Goal: Information Seeking & Learning: Learn about a topic

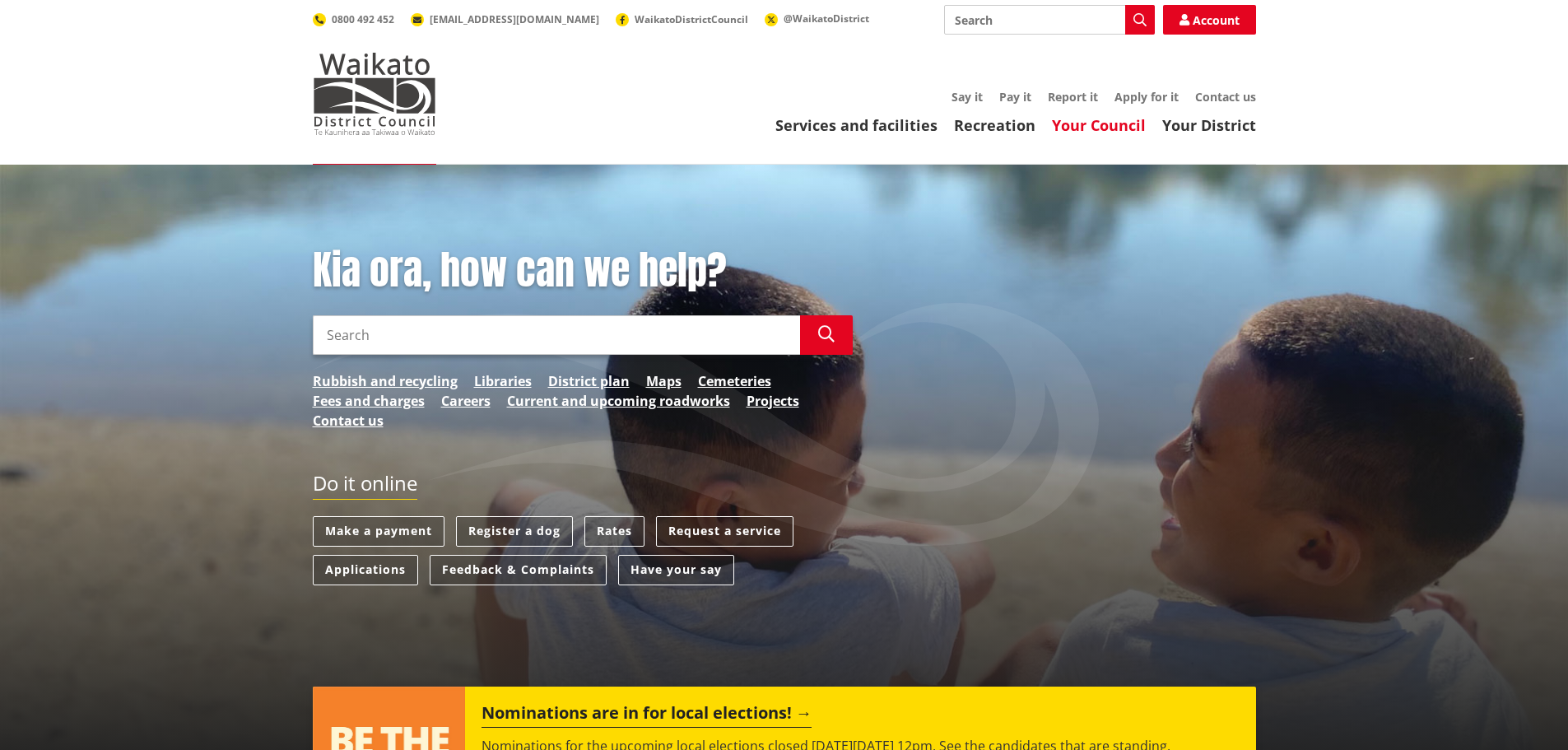
click at [1079, 135] on link "Your Council" at bounding box center [1099, 125] width 94 height 20
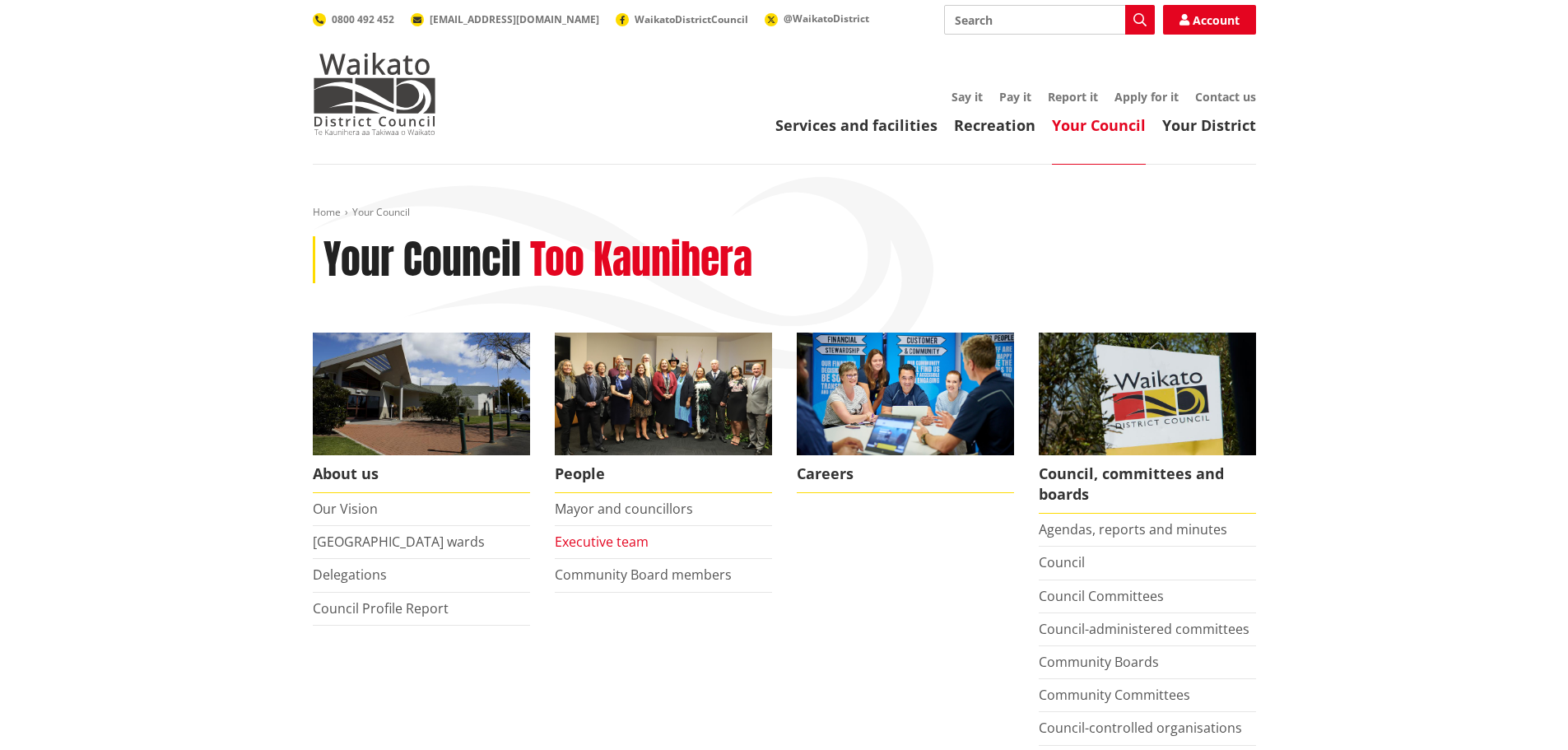
click at [585, 540] on link "Executive team" at bounding box center [602, 541] width 94 height 18
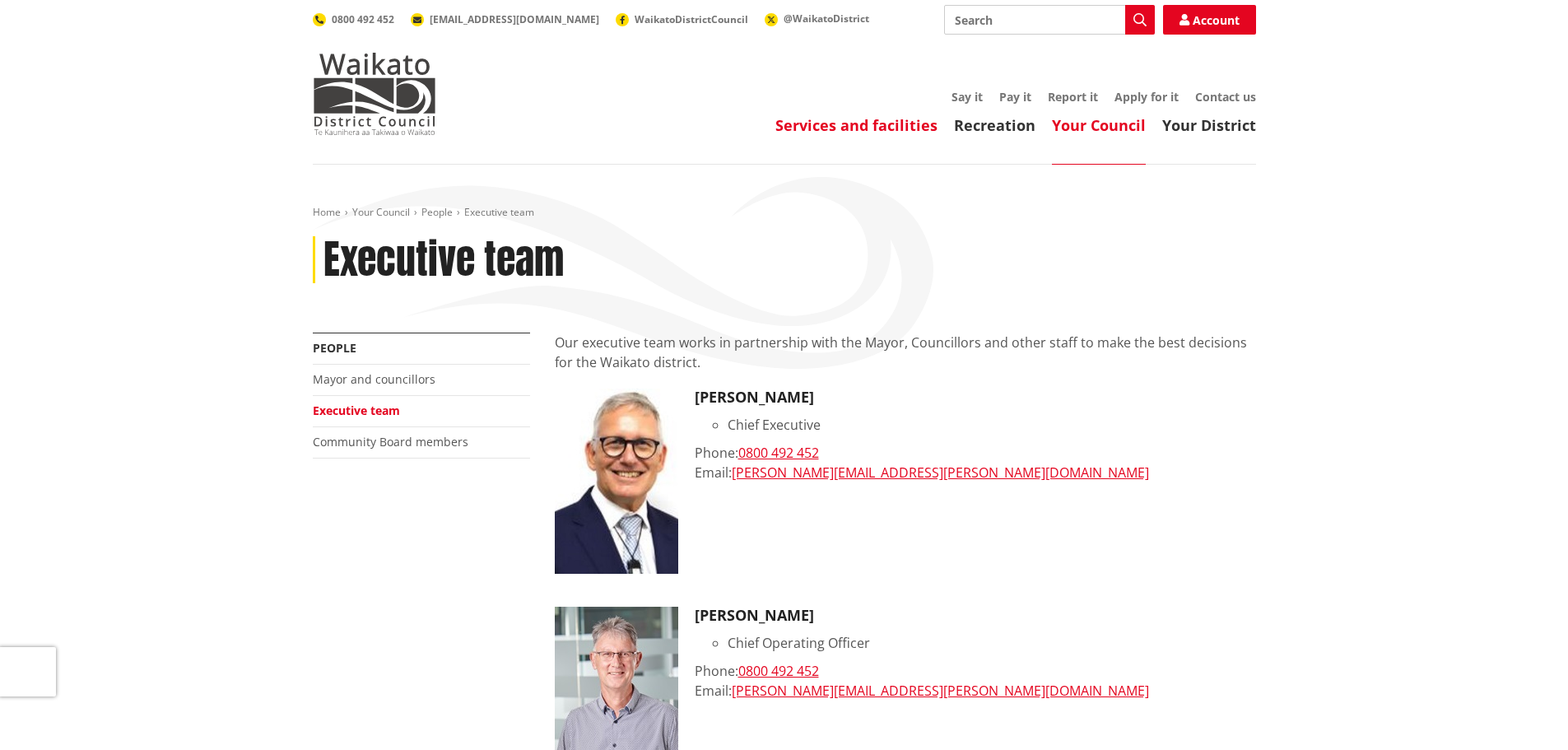
click at [902, 123] on link "Services and facilities" at bounding box center [856, 125] width 162 height 20
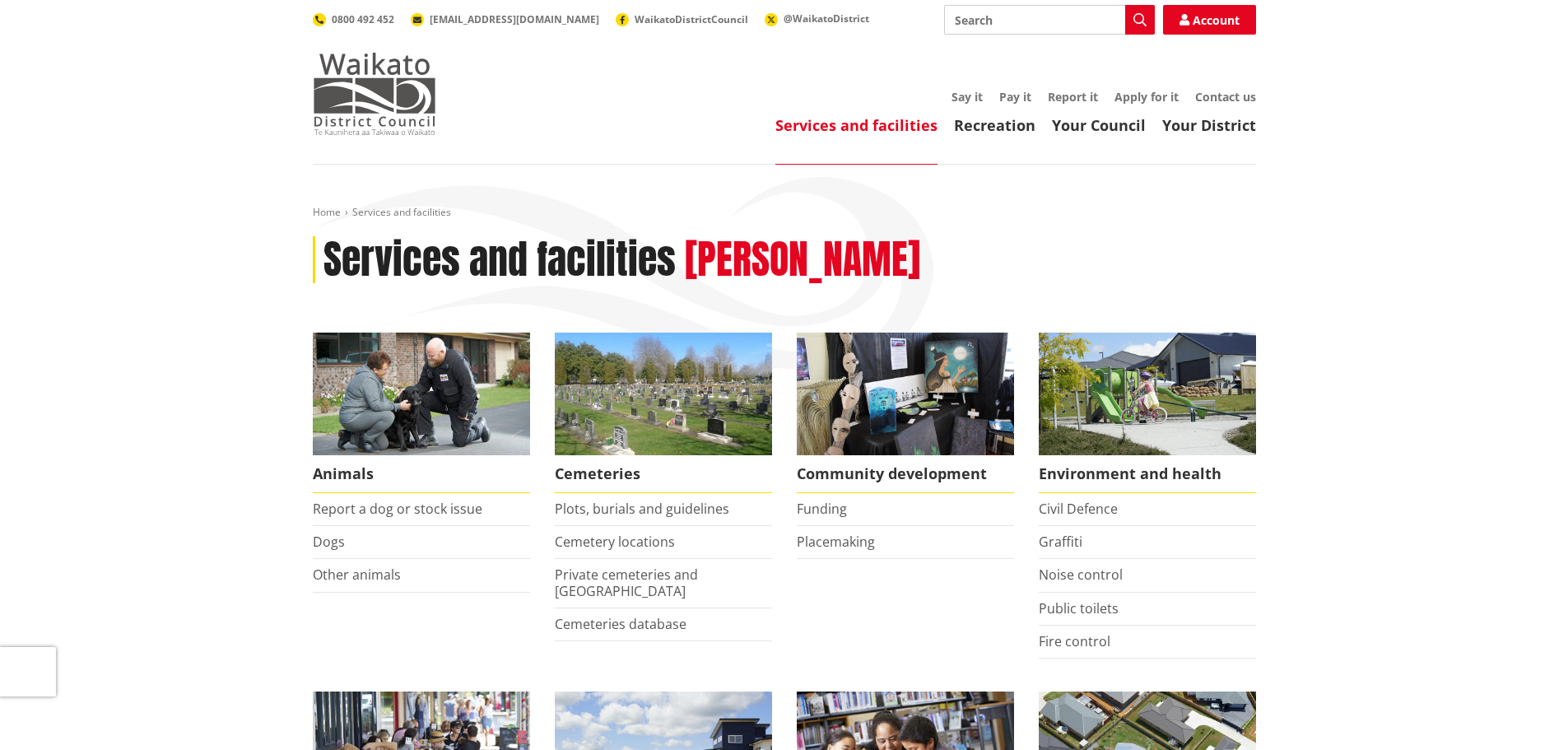
click at [394, 100] on img at bounding box center [375, 94] width 124 height 82
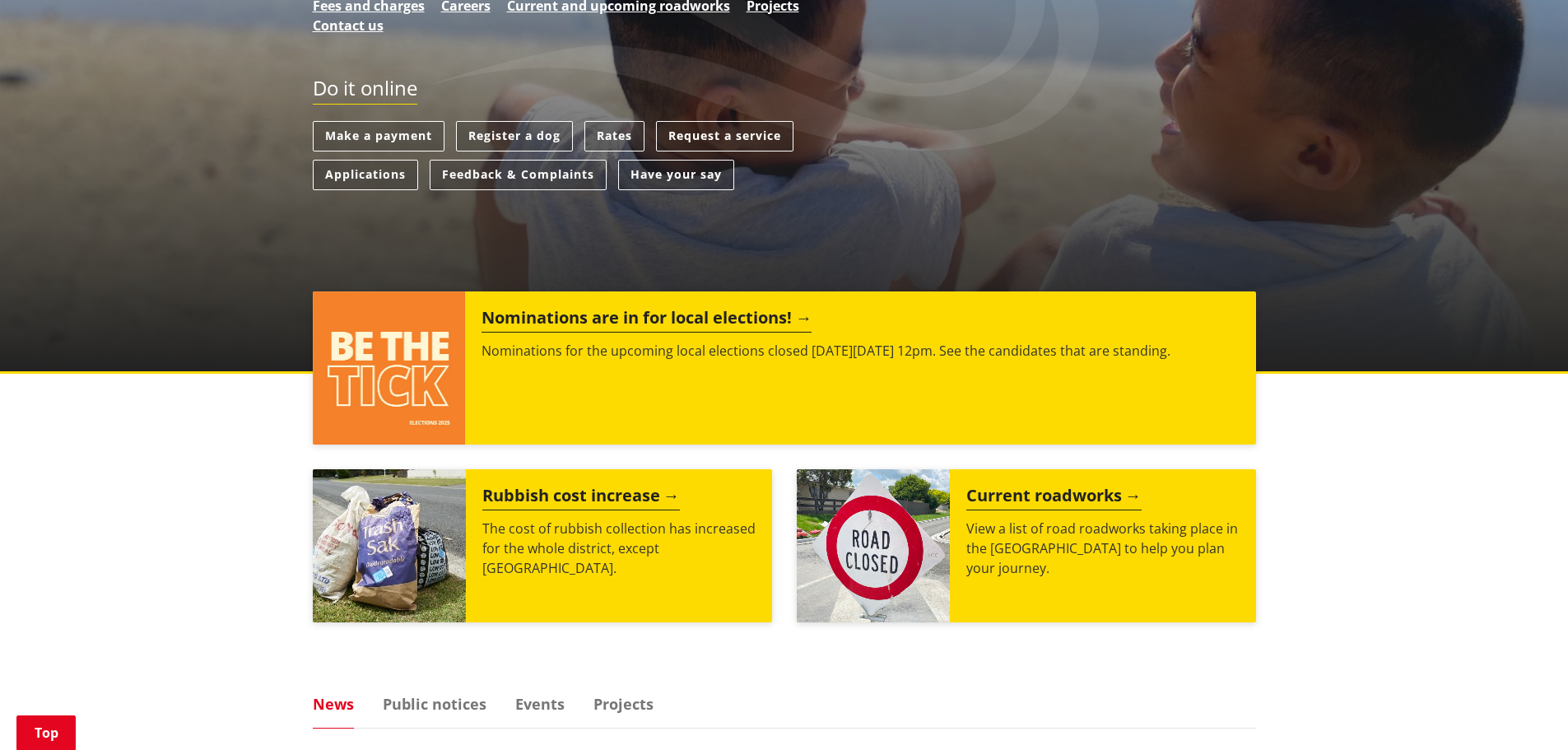
scroll to position [411, 0]
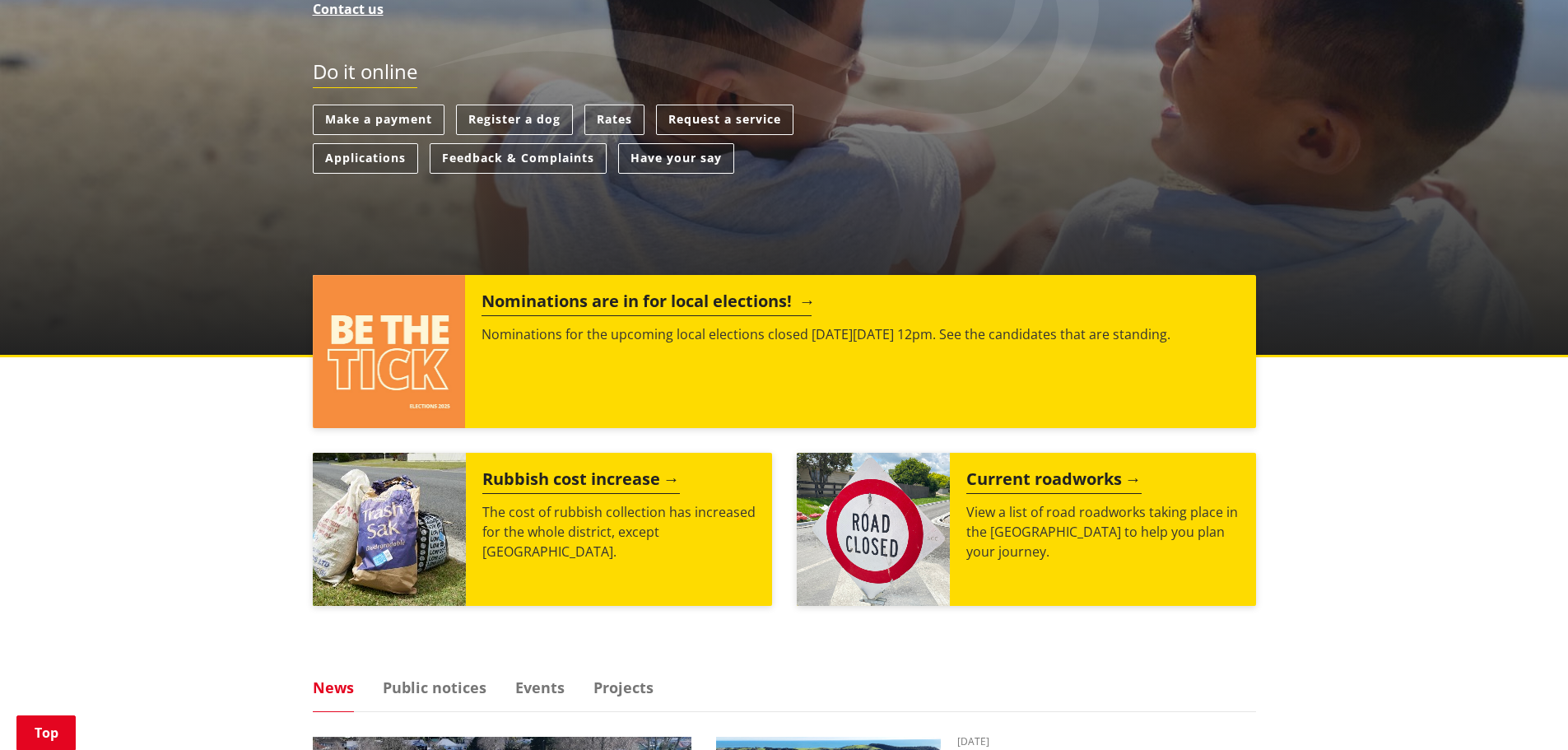
click at [579, 303] on h2 "Nominations are in for local elections!" at bounding box center [646, 304] width 330 height 25
